Goal: Navigation & Orientation: Find specific page/section

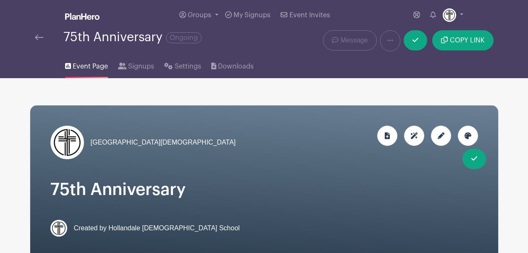
scroll to position [229, 0]
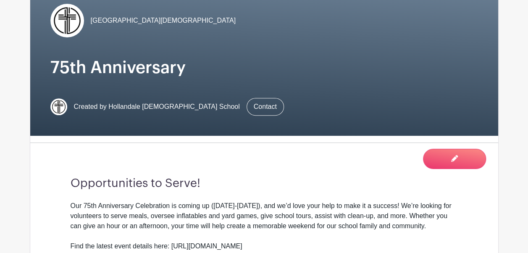
scroll to position [35, 0]
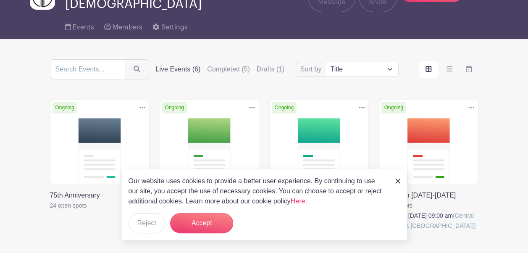
scroll to position [52, 0]
click at [50, 210] on link at bounding box center [50, 210] width 0 height 0
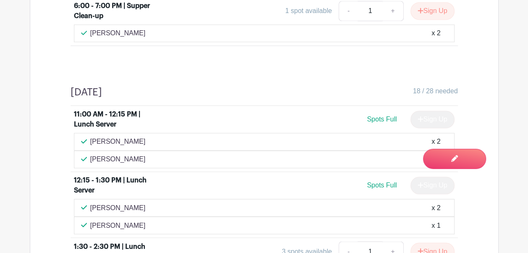
scroll to position [538, 0]
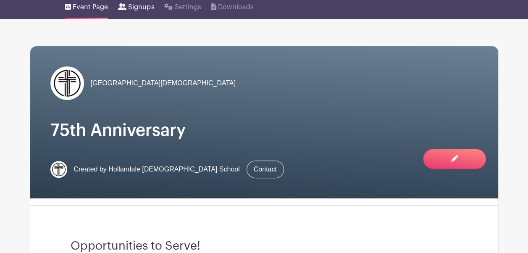
scroll to position [56, 0]
